Goal: Information Seeking & Learning: Learn about a topic

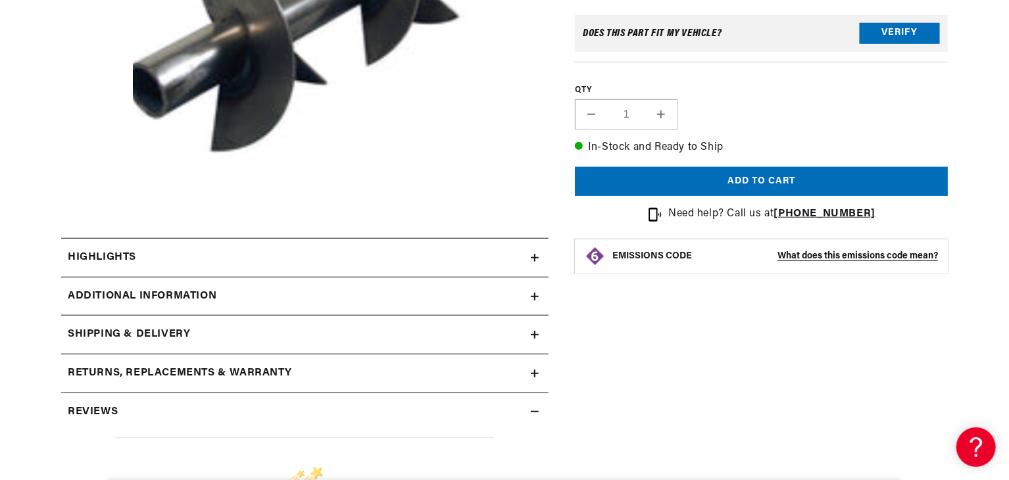
scroll to position [579, 0]
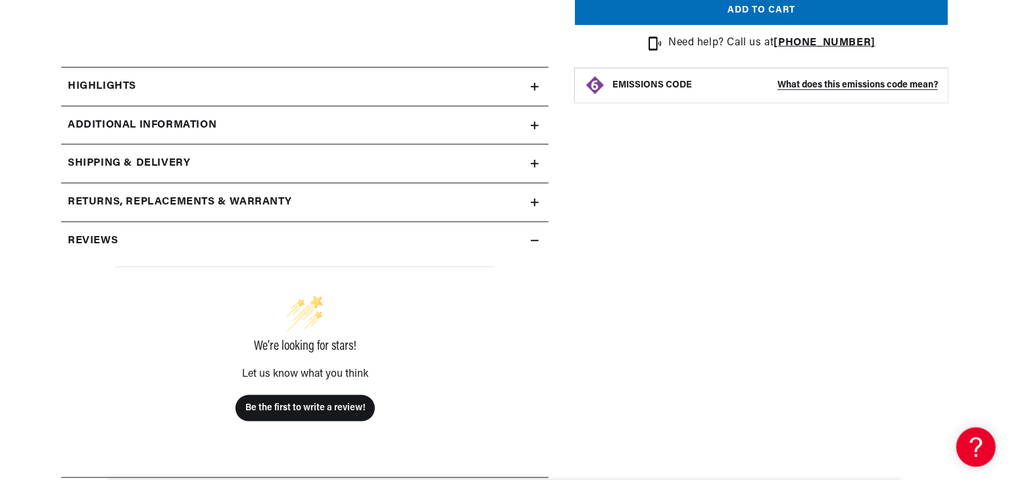
click at [534, 88] on icon at bounding box center [535, 87] width 8 height 8
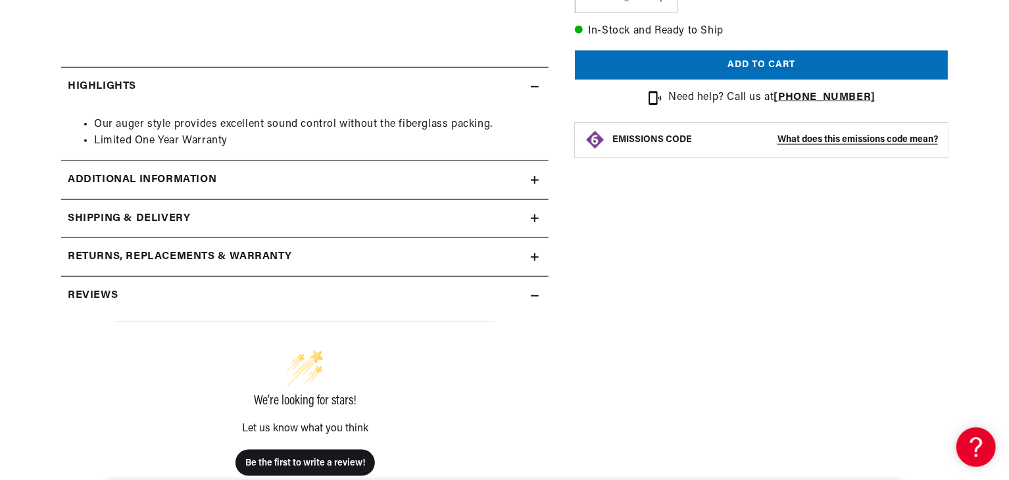
scroll to position [0, 820]
click at [536, 85] on icon at bounding box center [535, 87] width 8 height 8
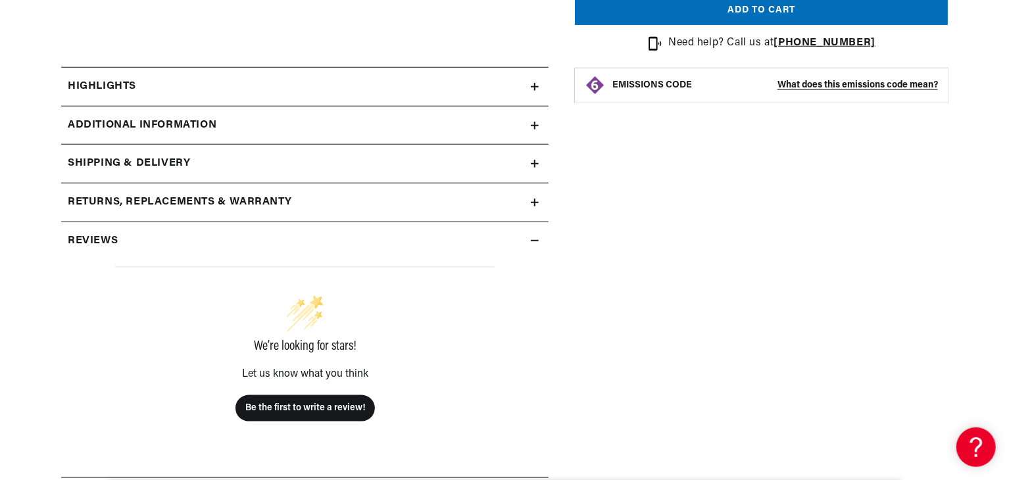
click at [535, 95] on summary "Highlights" at bounding box center [304, 87] width 487 height 38
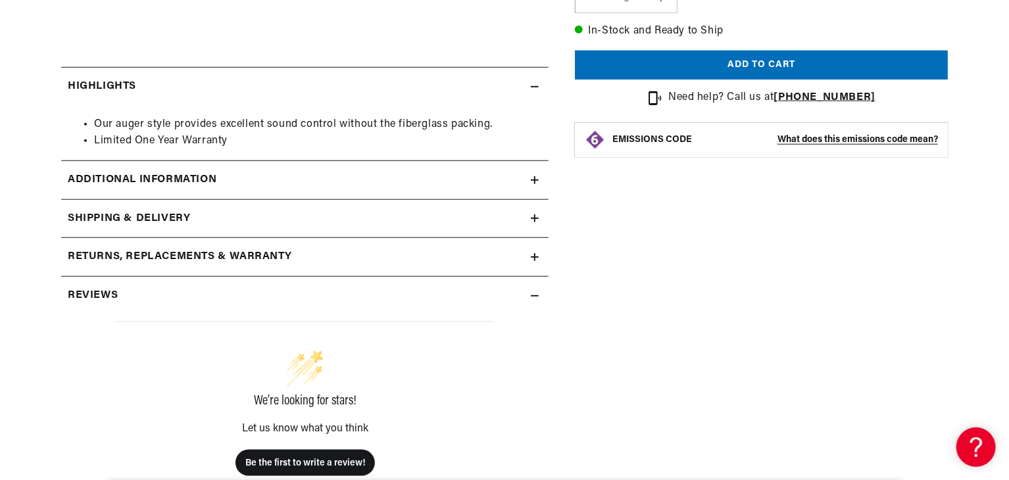
click at [535, 95] on summary "Highlights" at bounding box center [304, 87] width 487 height 38
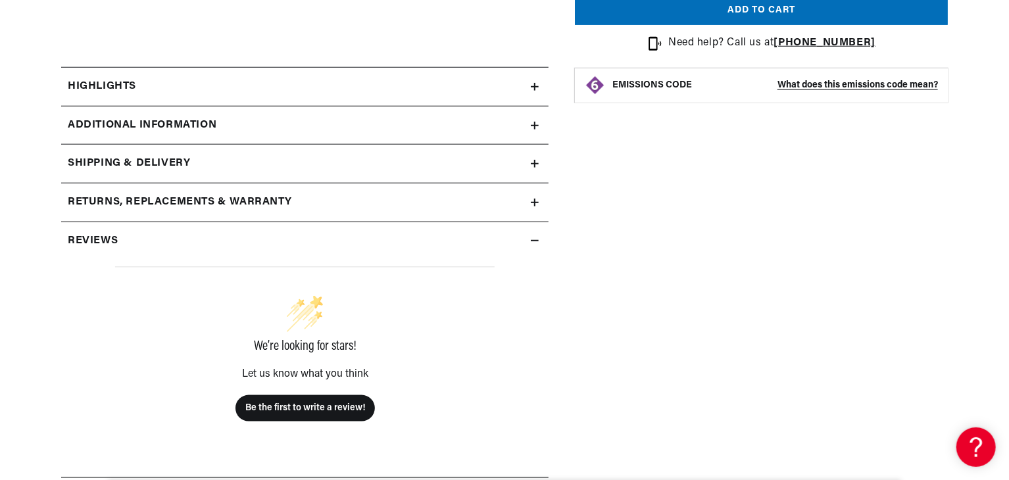
click at [531, 124] on icon at bounding box center [535, 126] width 8 height 8
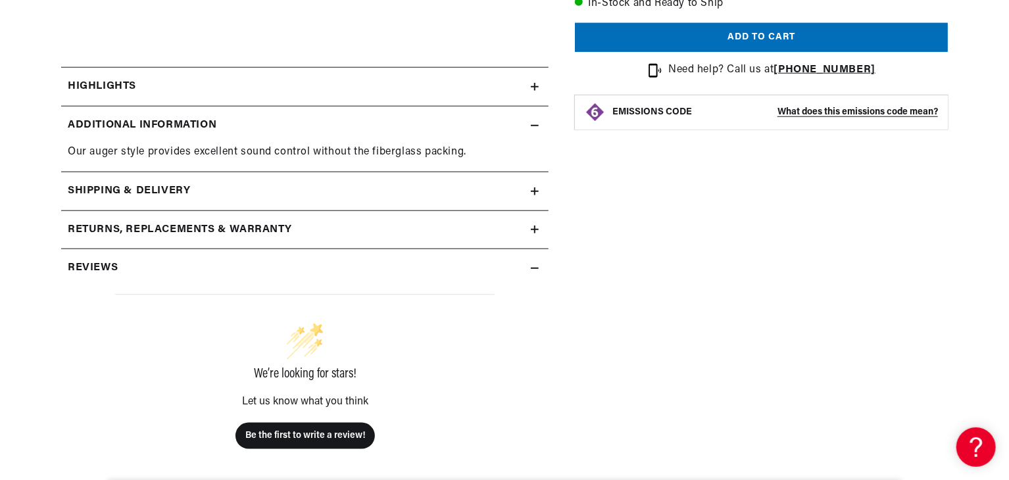
scroll to position [0, 1642]
click at [531, 124] on icon at bounding box center [535, 126] width 8 height 8
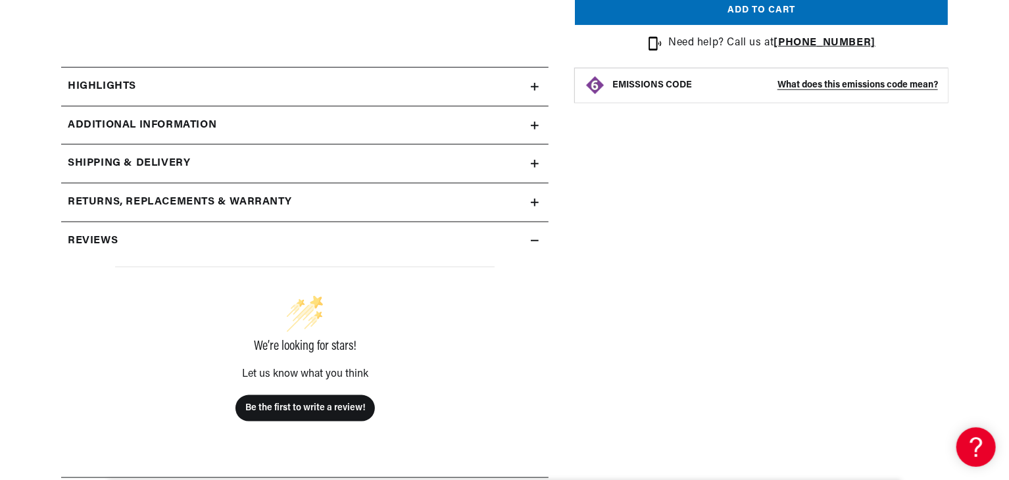
click at [536, 203] on icon at bounding box center [535, 203] width 8 height 8
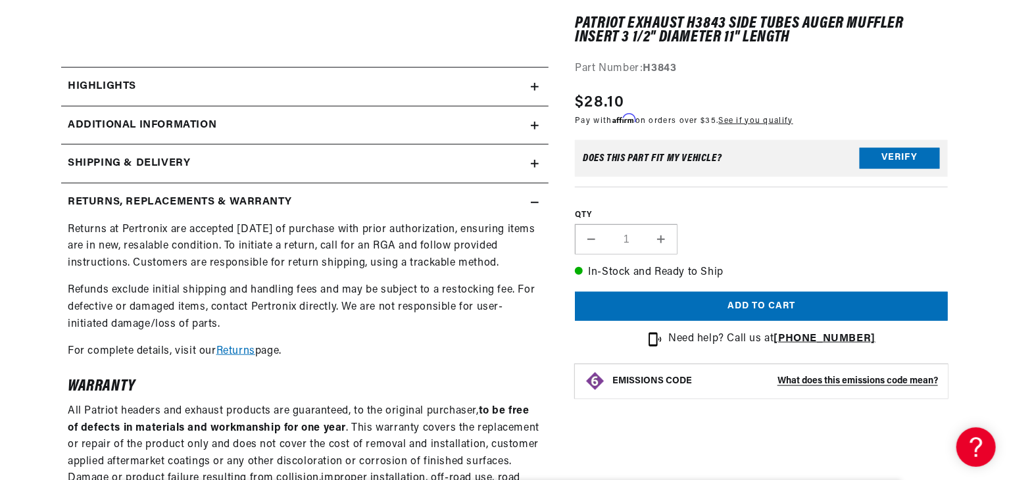
scroll to position [0, 0]
click at [537, 216] on summary "Returns, Replacements & Warranty" at bounding box center [304, 202] width 487 height 38
